Goal: Find specific page/section: Find specific page/section

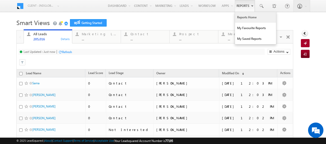
click at [244, 15] on link "Reports Home" at bounding box center [255, 17] width 41 height 11
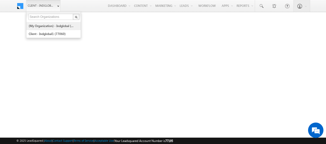
click at [54, 26] on link "(My Organization) - indglobal (48060)" at bounding box center [51, 26] width 47 height 8
